Goal: Information Seeking & Learning: Learn about a topic

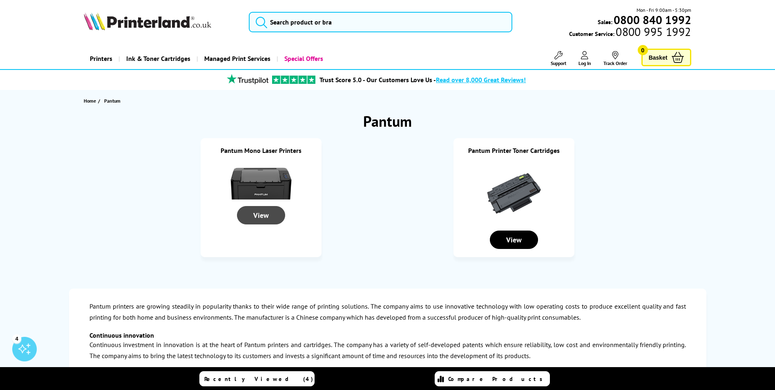
click at [268, 210] on div "View" at bounding box center [261, 215] width 48 height 18
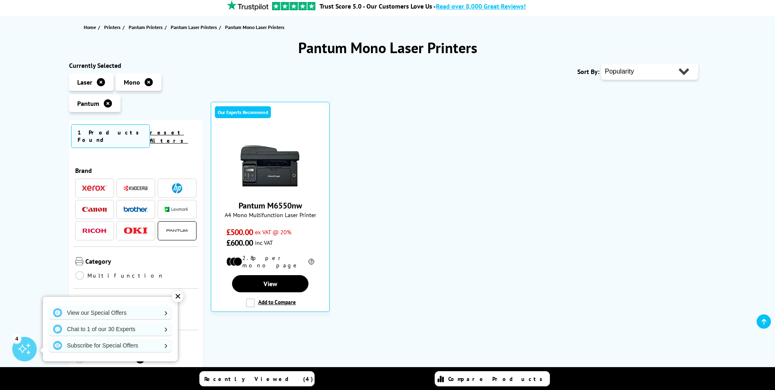
scroll to position [82, 0]
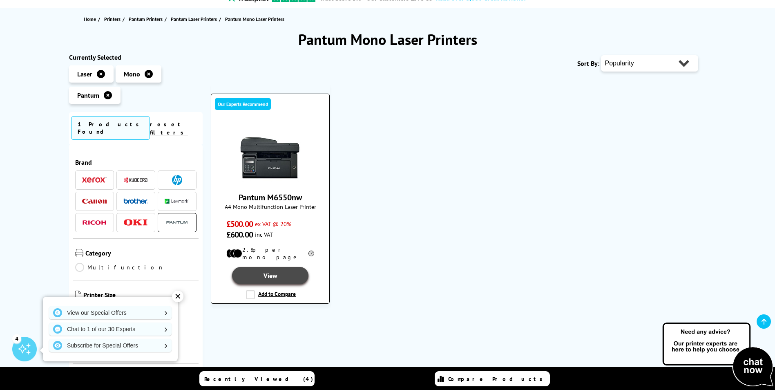
click at [272, 267] on link "View" at bounding box center [270, 275] width 76 height 17
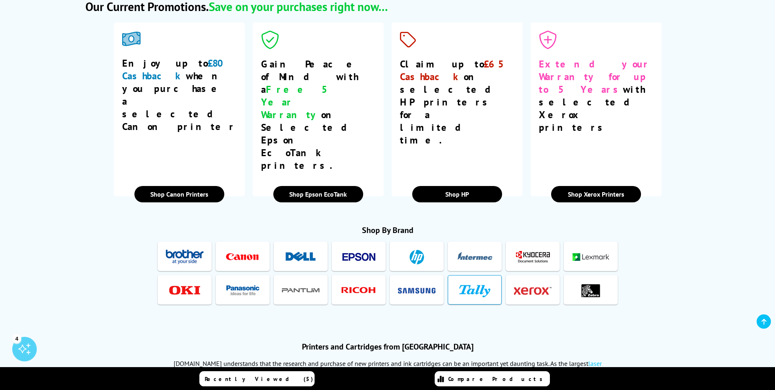
click at [491, 275] on link at bounding box center [474, 289] width 49 height 29
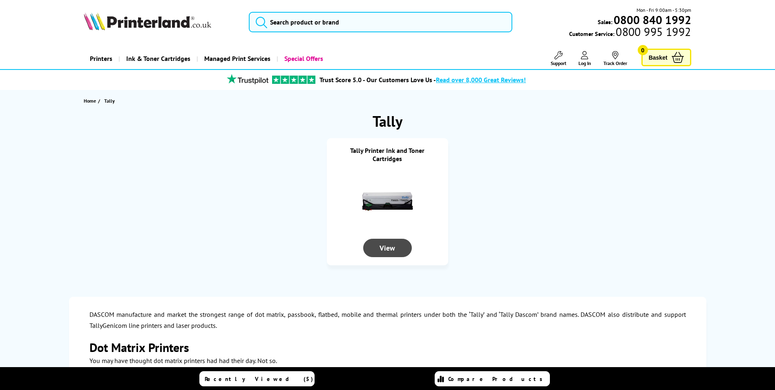
click at [379, 247] on div "View" at bounding box center [387, 247] width 48 height 18
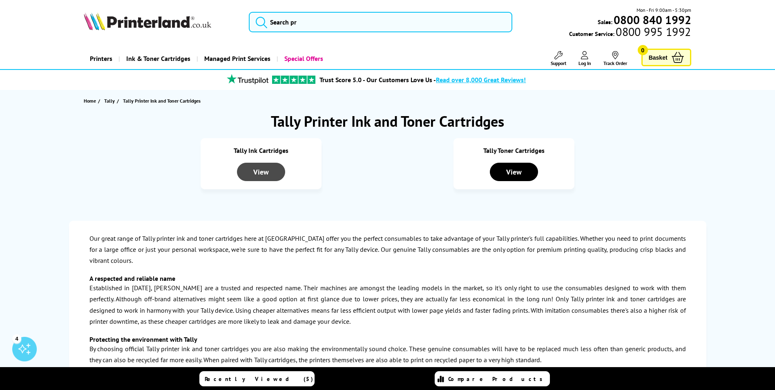
click at [270, 173] on div "View" at bounding box center [261, 172] width 48 height 18
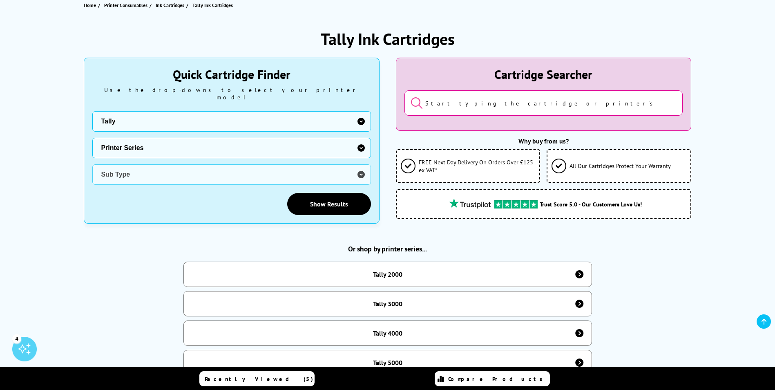
scroll to position [286, 0]
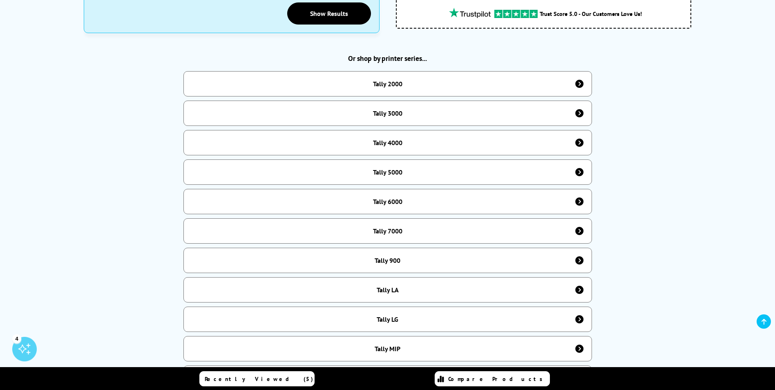
click at [376, 138] on div "Tally 4000" at bounding box center [387, 142] width 29 height 8
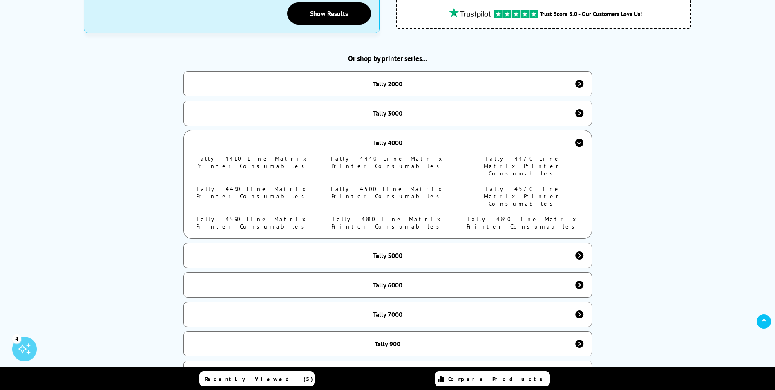
click at [379, 155] on link "Tally 4440 Line Matrix Printer Consumables" at bounding box center [387, 162] width 115 height 15
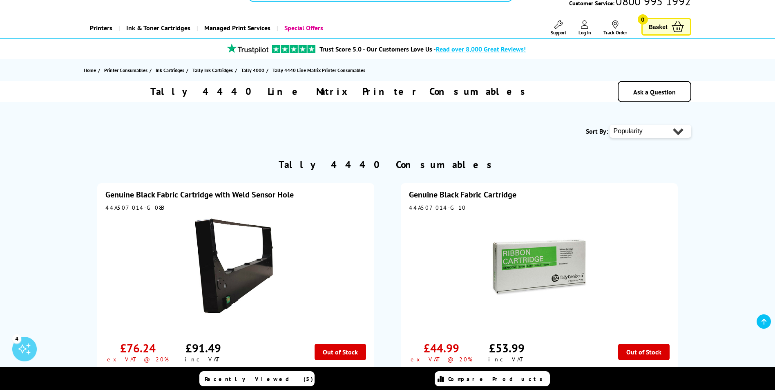
scroll to position [122, 0]
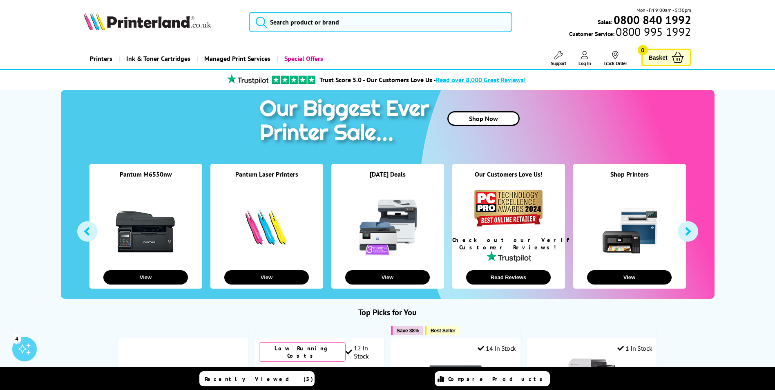
click at [465, 82] on span "Read over 8,000 Great Reviews!" at bounding box center [481, 80] width 90 height 8
